Goal: Transaction & Acquisition: Purchase product/service

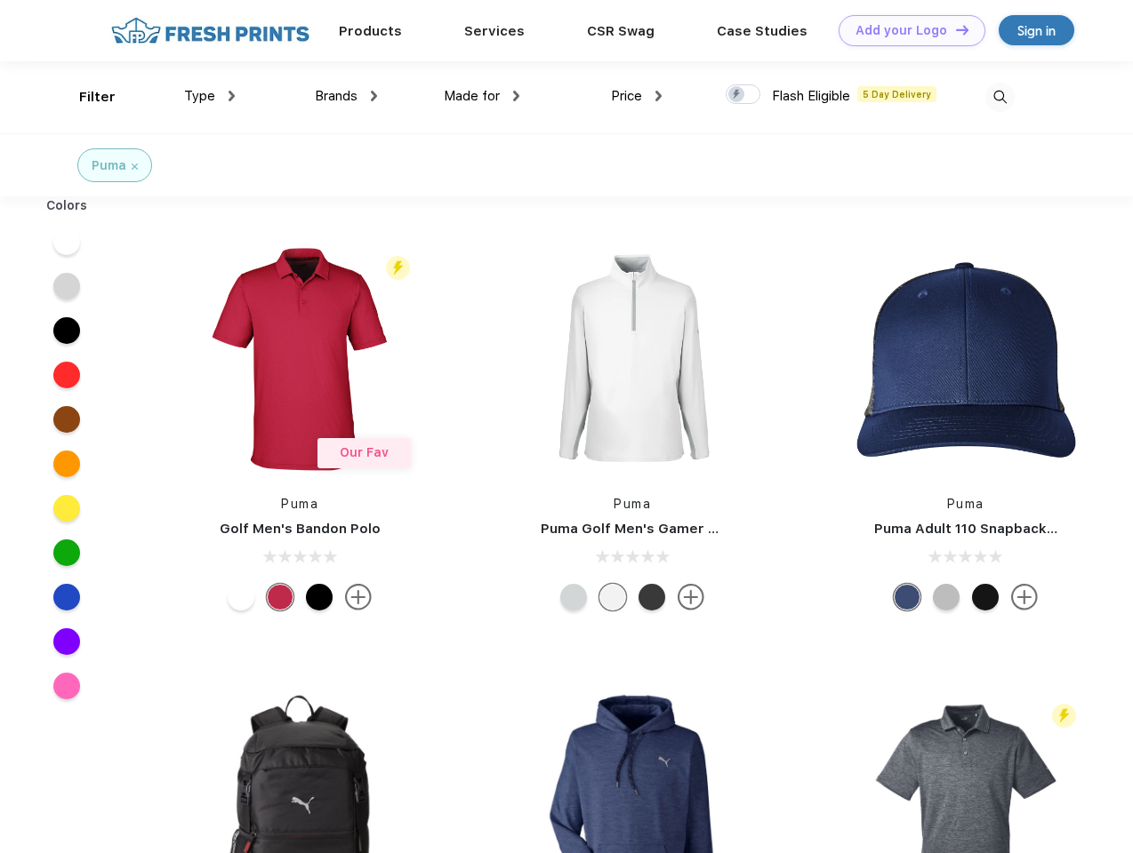
click at [905, 30] on link "Add your Logo Design Tool" at bounding box center [911, 30] width 147 height 31
click at [0, 0] on div "Design Tool" at bounding box center [0, 0] width 0 height 0
click at [954, 29] on link "Add your Logo Design Tool" at bounding box center [911, 30] width 147 height 31
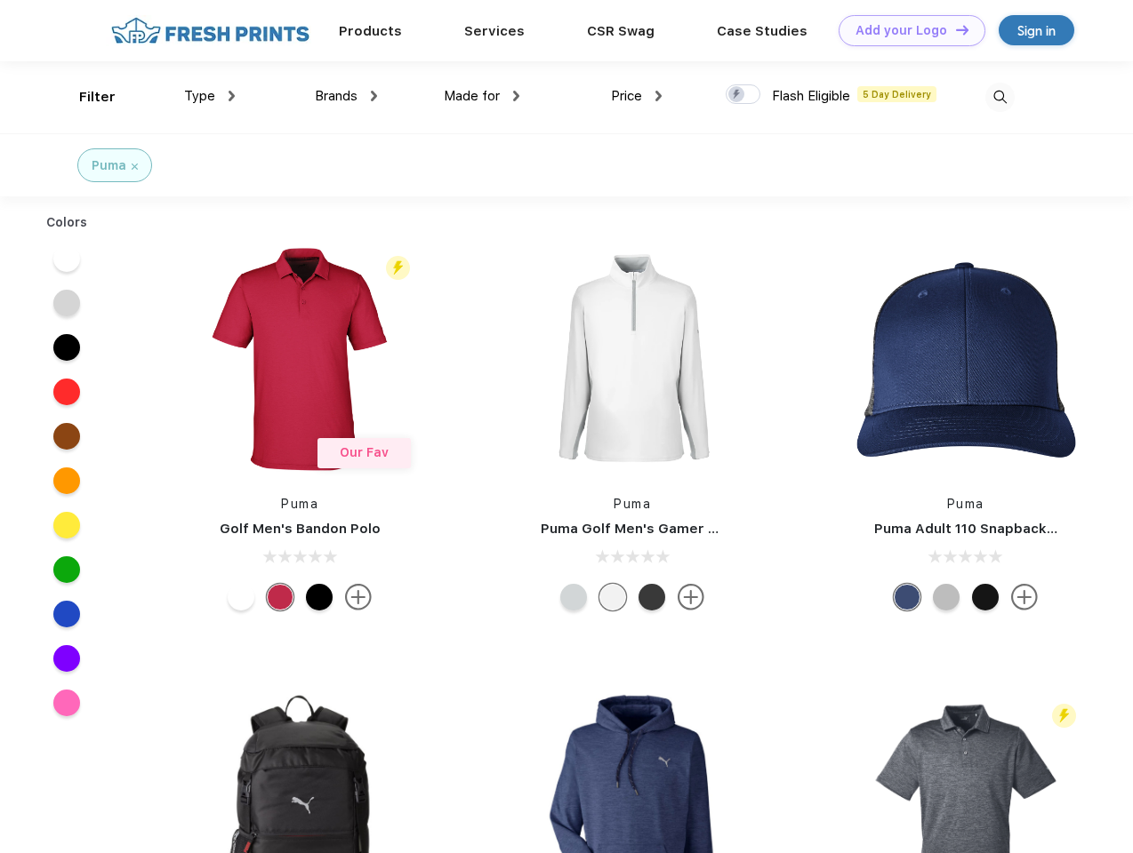
click at [85, 97] on div "Filter" at bounding box center [97, 97] width 36 height 20
click at [210, 96] on span "Type" at bounding box center [199, 96] width 31 height 16
click at [346, 96] on span "Brands" at bounding box center [336, 96] width 43 height 16
click at [482, 96] on span "Made for" at bounding box center [472, 96] width 56 height 16
click at [637, 96] on span "Price" at bounding box center [626, 96] width 31 height 16
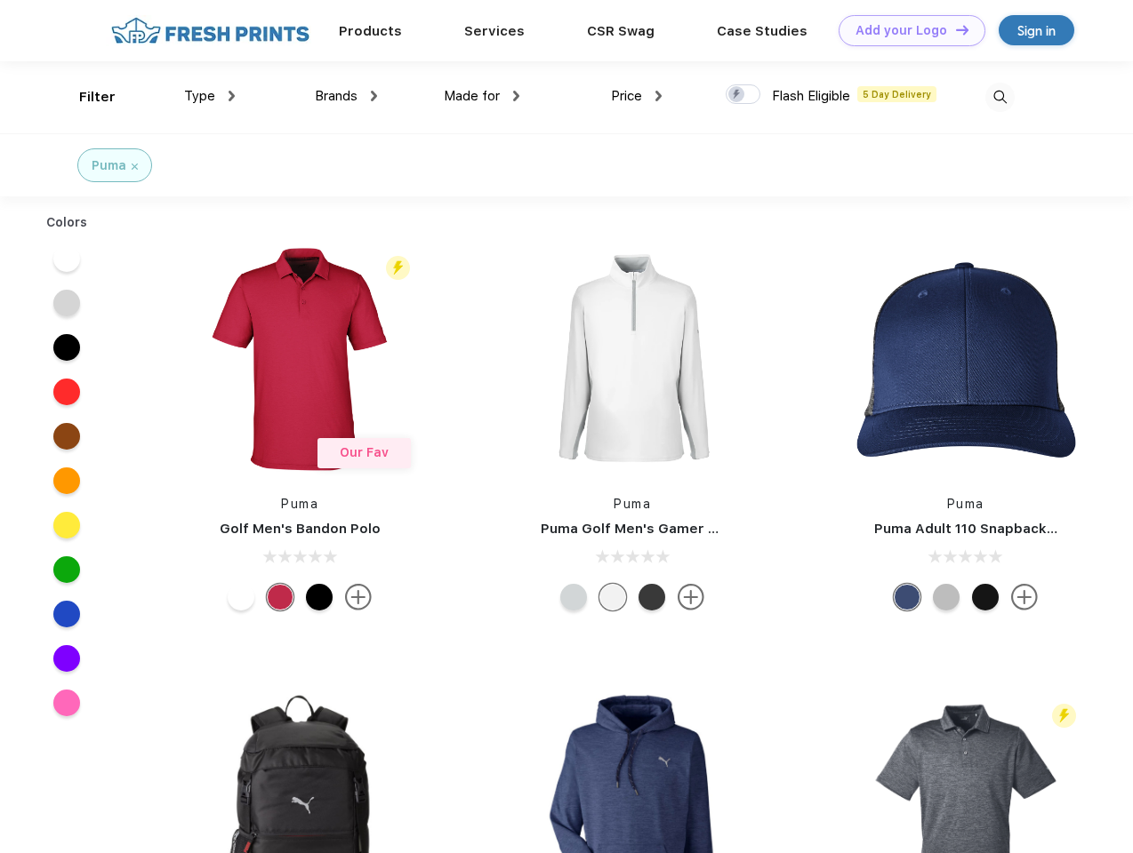
click at [743, 95] on div at bounding box center [742, 94] width 35 height 20
click at [737, 95] on input "checkbox" at bounding box center [731, 90] width 12 height 12
click at [999, 97] on img at bounding box center [999, 97] width 29 height 29
